Goal: Task Accomplishment & Management: Complete application form

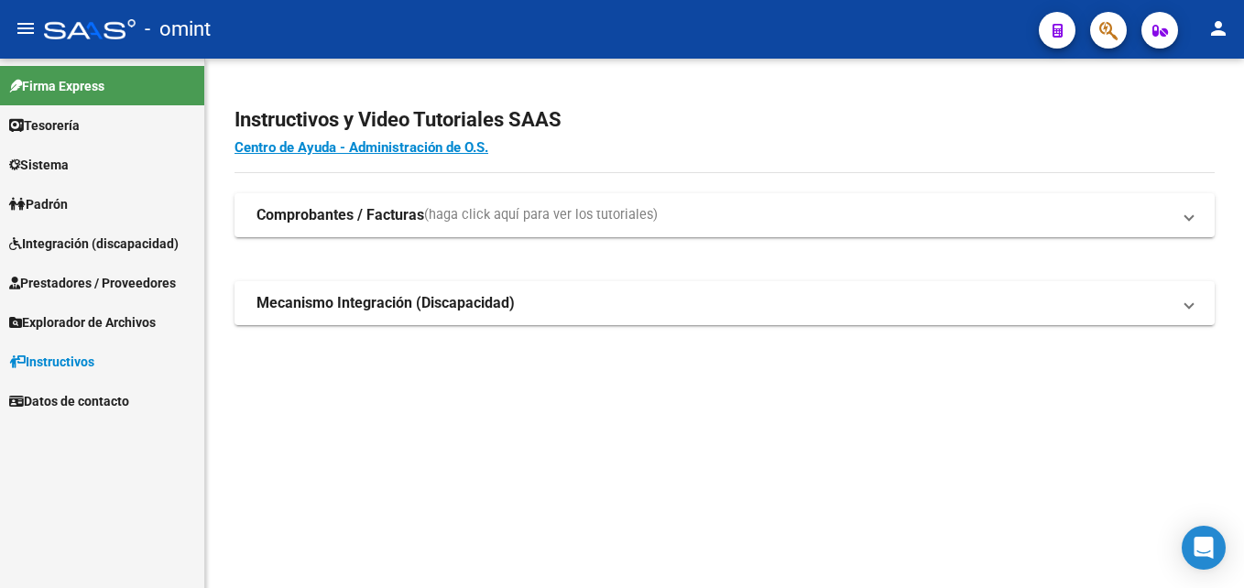
click at [75, 235] on span "Integración (discapacidad)" at bounding box center [93, 244] width 169 height 20
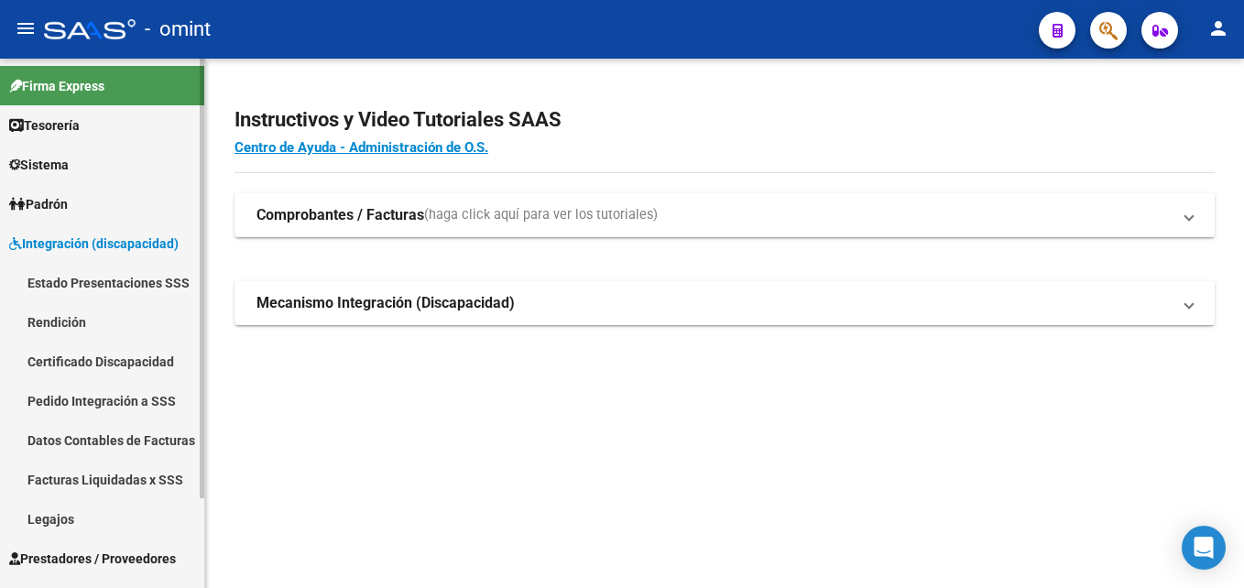
click at [49, 513] on link "Legajos" at bounding box center [102, 518] width 204 height 39
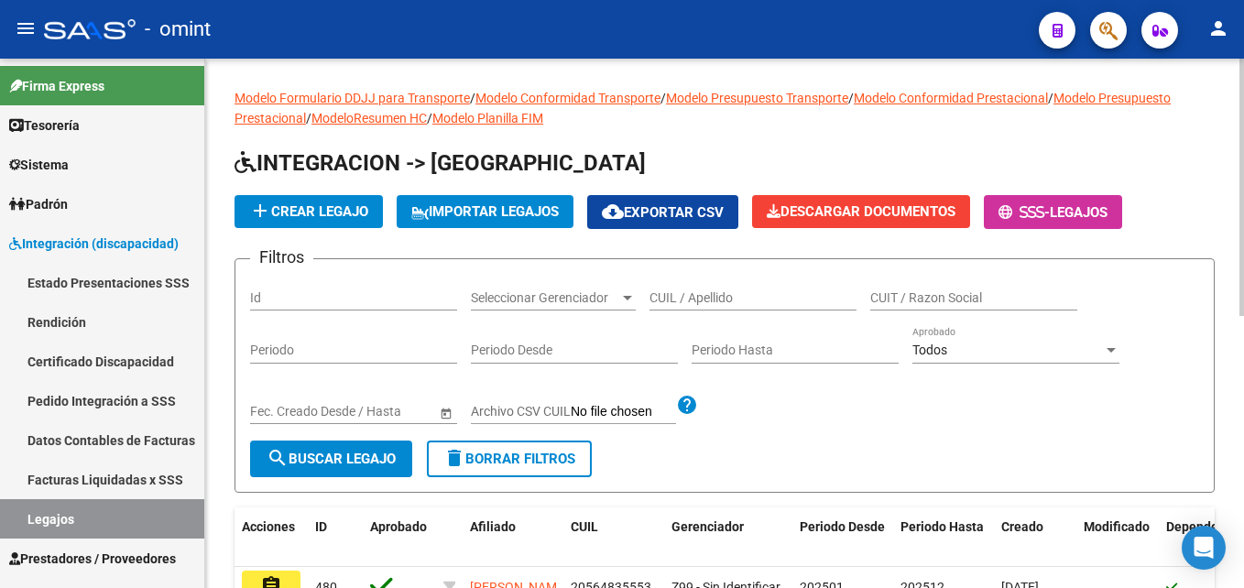
click at [682, 294] on input "CUIL / Apellido" at bounding box center [752, 298] width 207 height 16
paste input "[PERSON_NAME],"
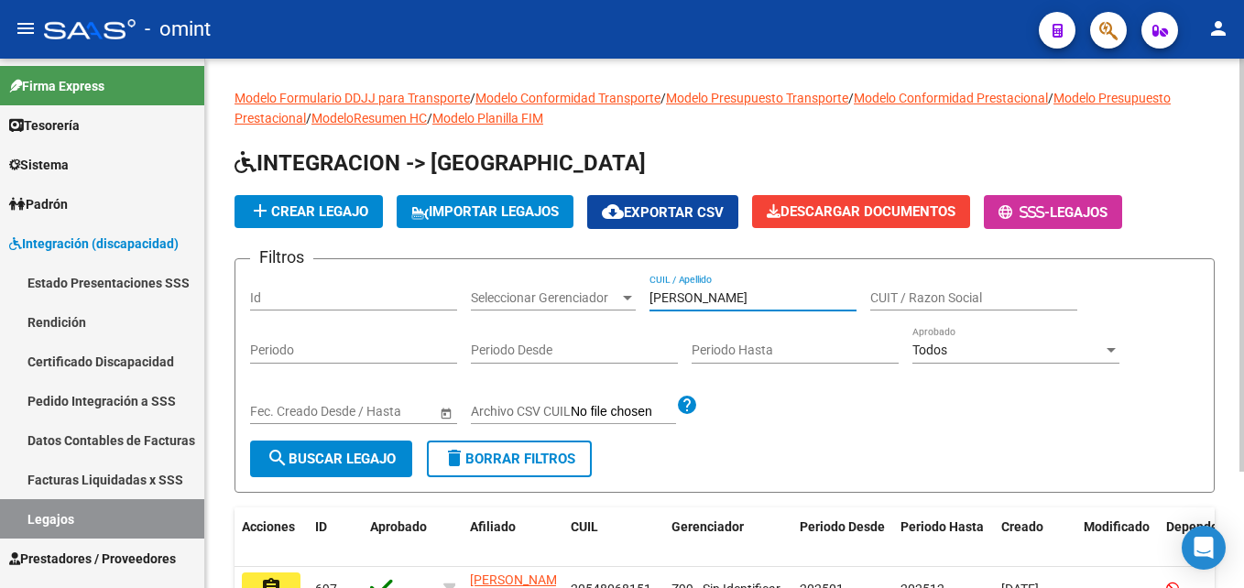
scroll to position [149, 0]
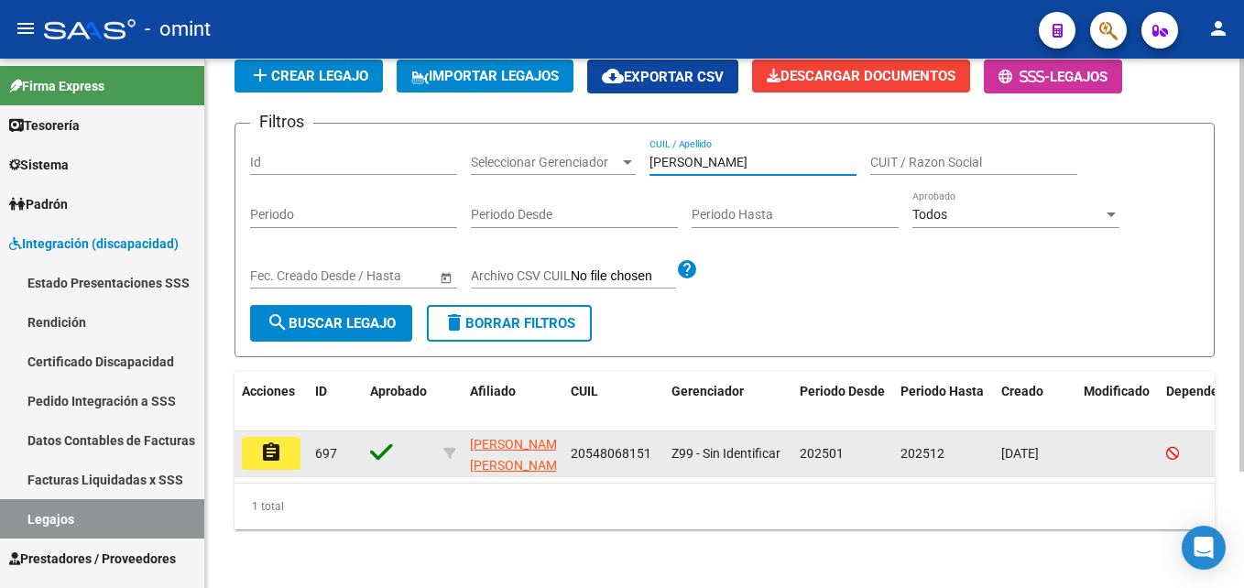
type input "[PERSON_NAME]"
click at [284, 446] on button "assignment" at bounding box center [271, 453] width 59 height 33
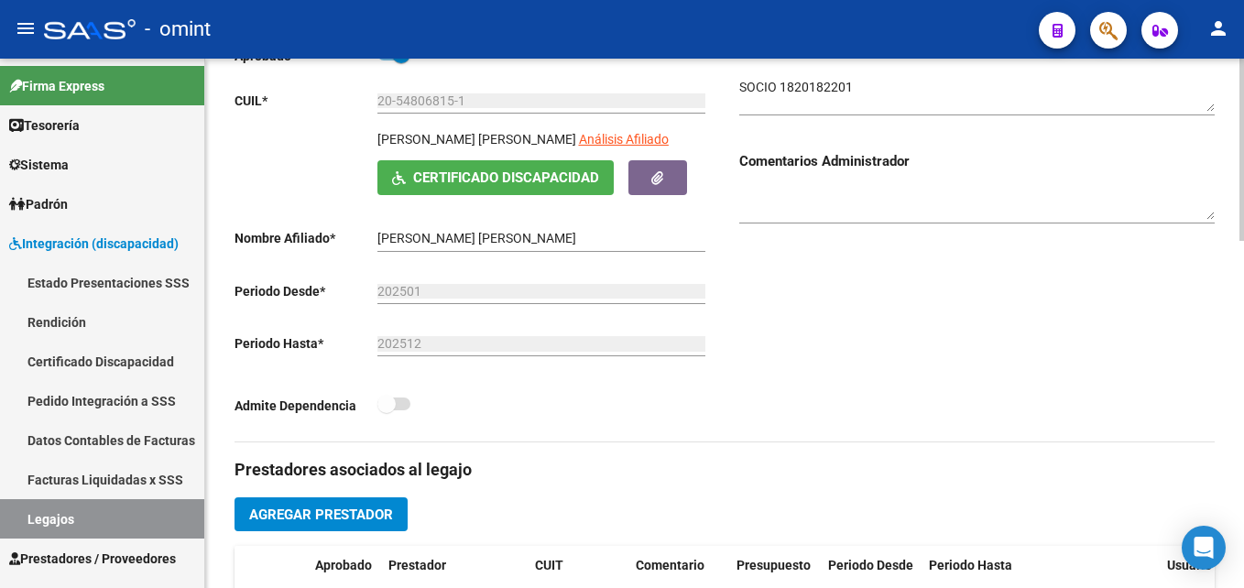
scroll to position [458, 0]
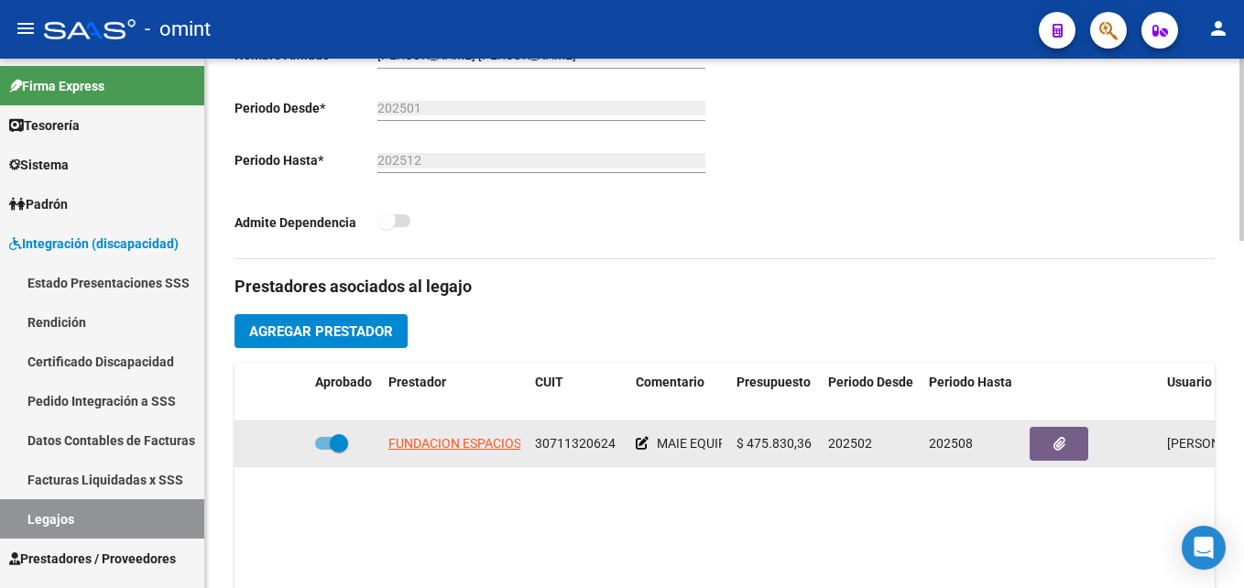
click at [578, 444] on span "30711320624" at bounding box center [575, 443] width 81 height 15
copy span "30711320624"
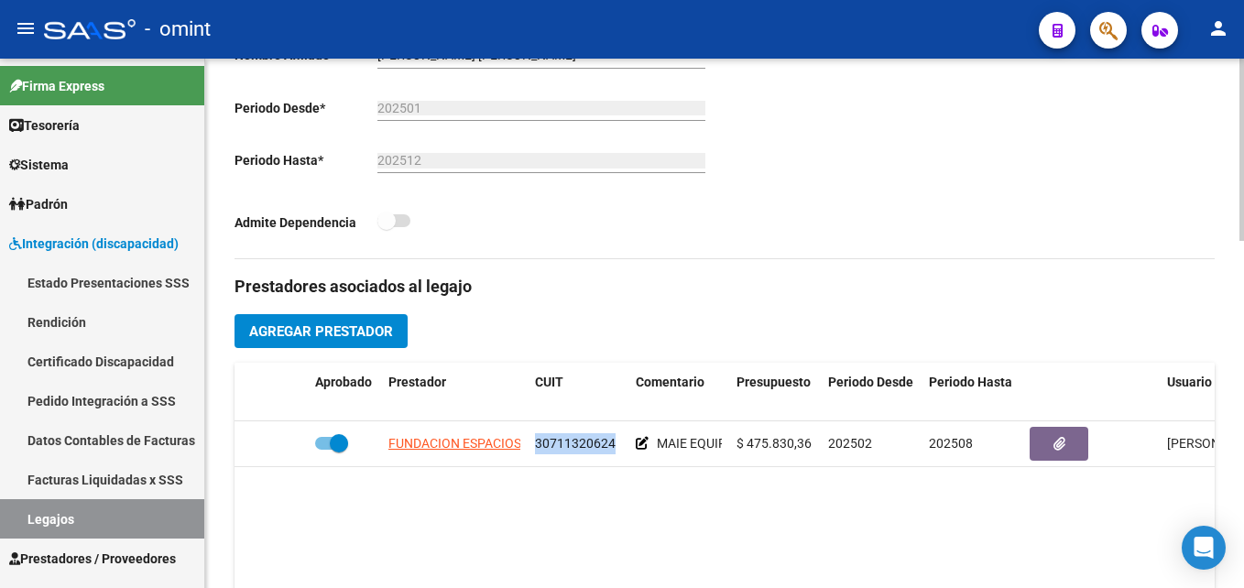
scroll to position [92, 0]
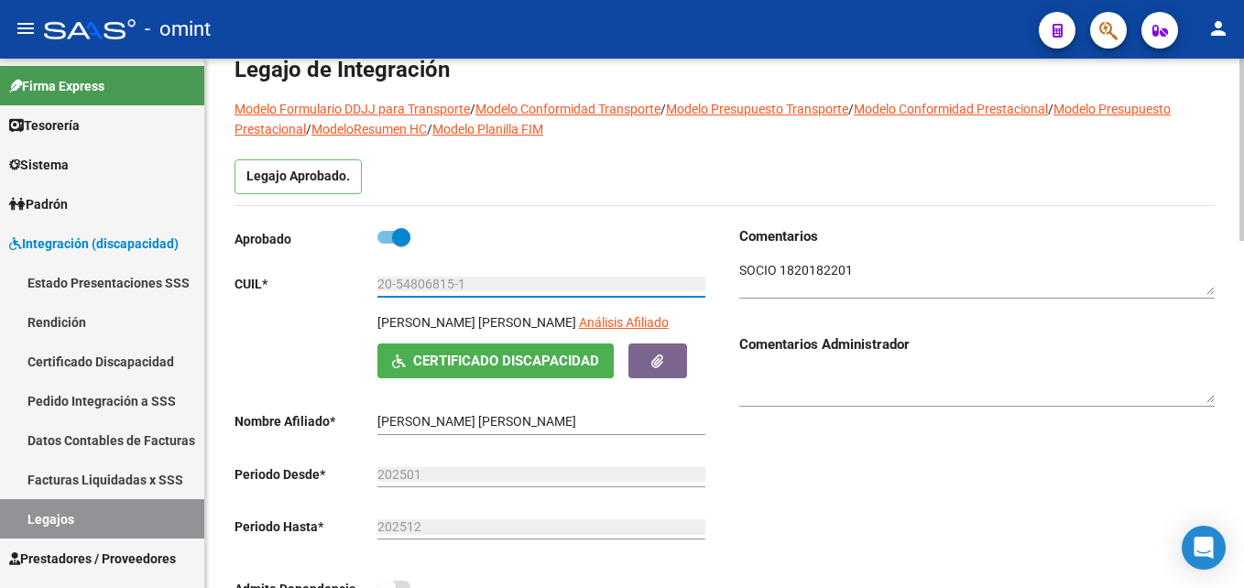
drag, startPoint x: 473, startPoint y: 279, endPoint x: 359, endPoint y: 291, distance: 114.2
click at [359, 291] on app-form-text-field "CUIL * 20-54806815-1 Ingresar CUIL" at bounding box center [469, 284] width 471 height 15
drag, startPoint x: 359, startPoint y: 291, endPoint x: 409, endPoint y: 284, distance: 50.9
click at [806, 263] on textarea at bounding box center [976, 278] width 475 height 35
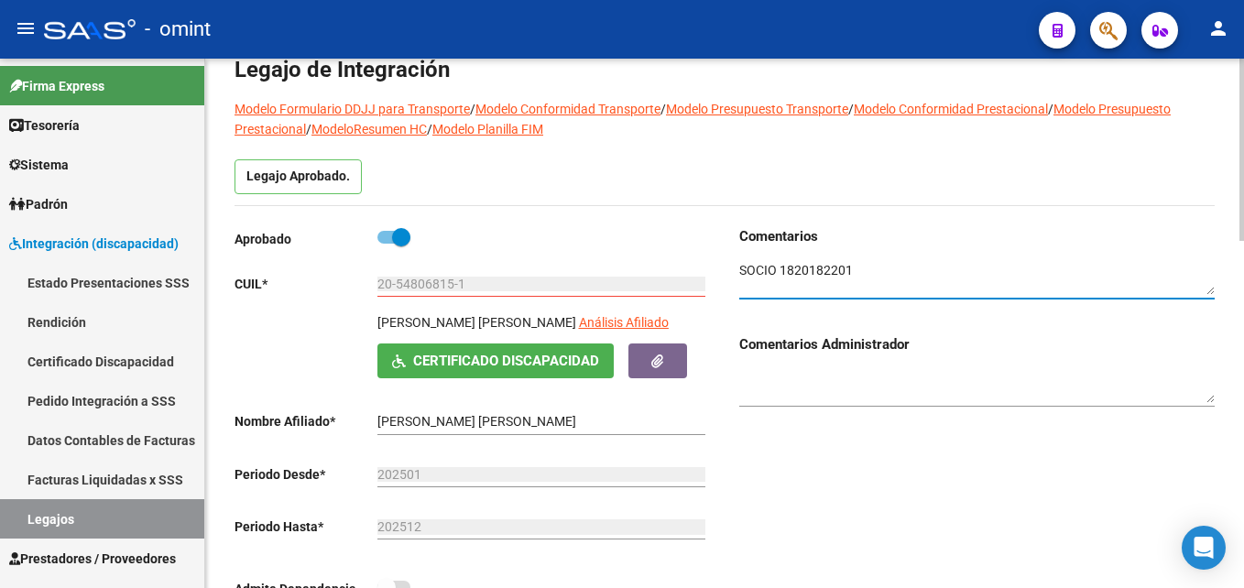
click at [806, 263] on textarea at bounding box center [976, 278] width 475 height 35
